Goal: Subscribe to service/newsletter: Subscribe to service/newsletter

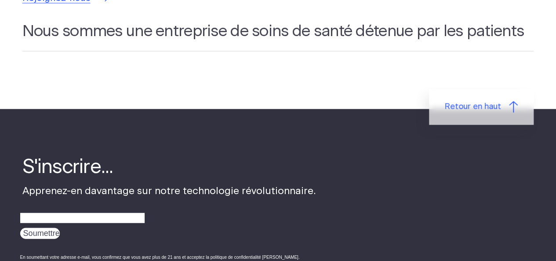
scroll to position [2710, 0]
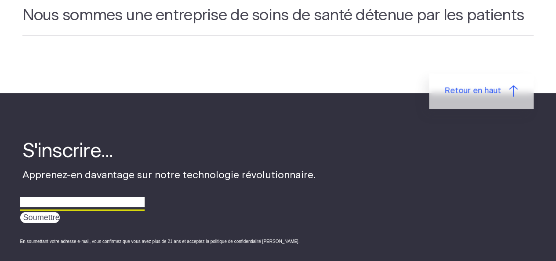
click at [51, 196] on input "email" at bounding box center [82, 203] width 124 height 14
type input "angeliqueandre7@live.be"
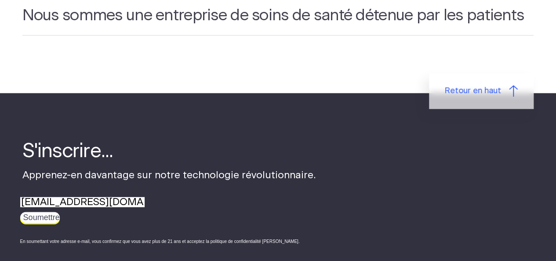
click at [44, 212] on input "Soumettre" at bounding box center [40, 217] width 40 height 11
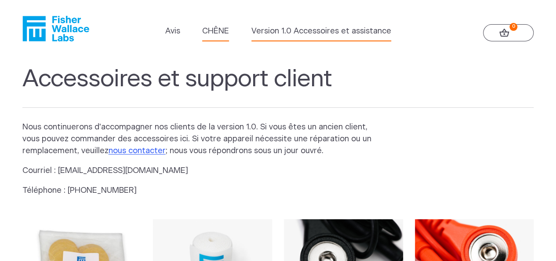
click at [218, 33] on font "CHÊNE" at bounding box center [215, 31] width 27 height 8
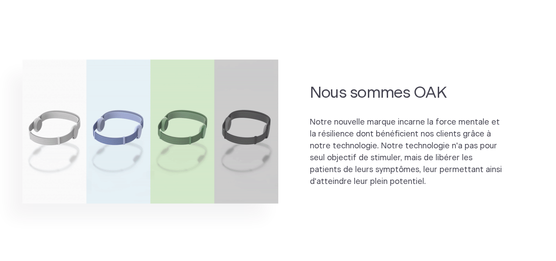
scroll to position [542, 0]
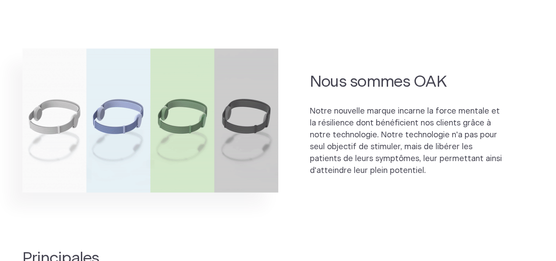
drag, startPoint x: 561, startPoint y: 29, endPoint x: 558, endPoint y: 99, distance: 70.4
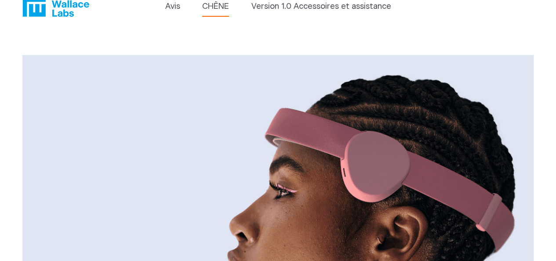
scroll to position [0, 0]
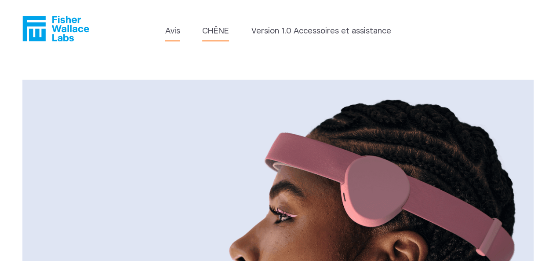
click at [176, 33] on font "Avis" at bounding box center [172, 31] width 15 height 8
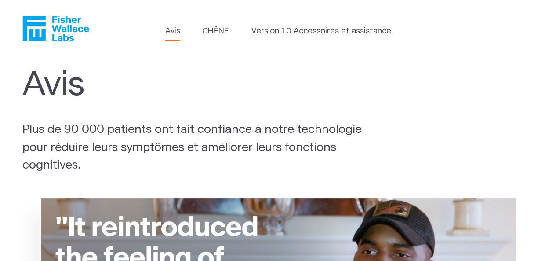
click at [50, 29] on icon "Fisher Wallace" at bounding box center [55, 29] width 67 height 26
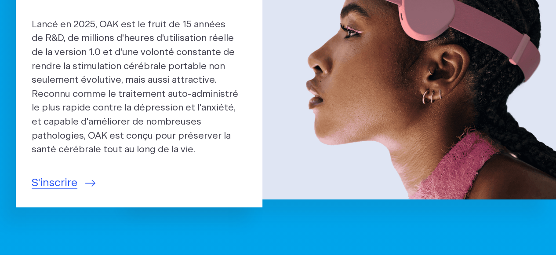
scroll to position [141, 0]
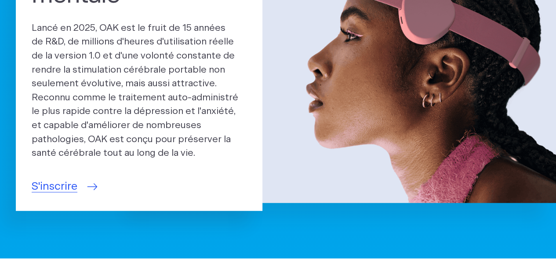
click at [56, 189] on font "S'inscrire" at bounding box center [55, 186] width 46 height 11
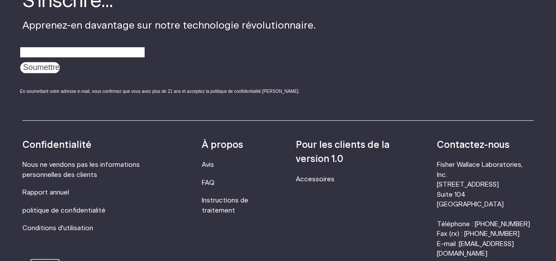
scroll to position [468, 0]
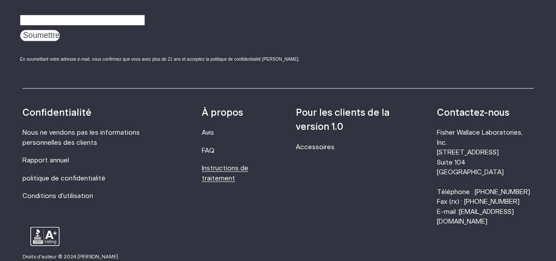
click at [238, 168] on font "Instructions de traitement" at bounding box center [225, 173] width 47 height 16
click at [332, 150] on font "Accessoires" at bounding box center [315, 147] width 39 height 7
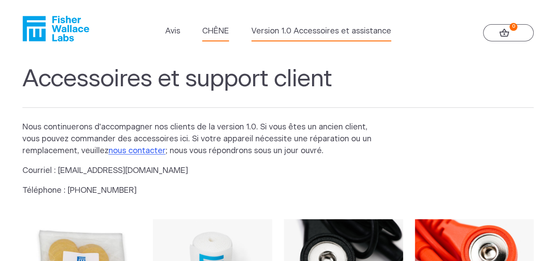
click at [219, 35] on font "CHÊNE" at bounding box center [215, 31] width 27 height 8
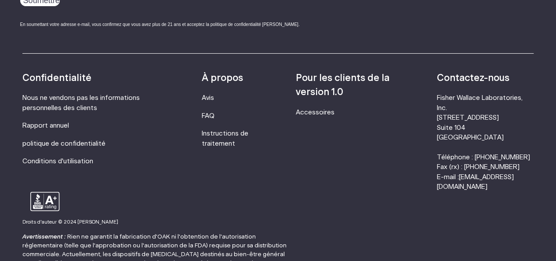
scroll to position [1551, 0]
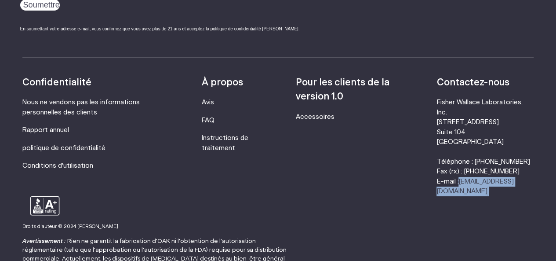
drag, startPoint x: 530, startPoint y: 192, endPoint x: 458, endPoint y: 198, distance: 71.9
click at [458, 198] on footer "S'inscrire... Apprenez-en davantage sur notre technologie révolutionnaire. Soum…" at bounding box center [278, 110] width 556 height 459
drag, startPoint x: 449, startPoint y: 190, endPoint x: 526, endPoint y: 189, distance: 77.0
click at [526, 189] on div "Ressources Accessoires Confidentialité Nous ne vendons pas les informations per…" at bounding box center [278, 127] width 512 height 138
copy font "[EMAIL_ADDRESS][DOMAIN_NAME]"
